Goal: Task Accomplishment & Management: Use online tool/utility

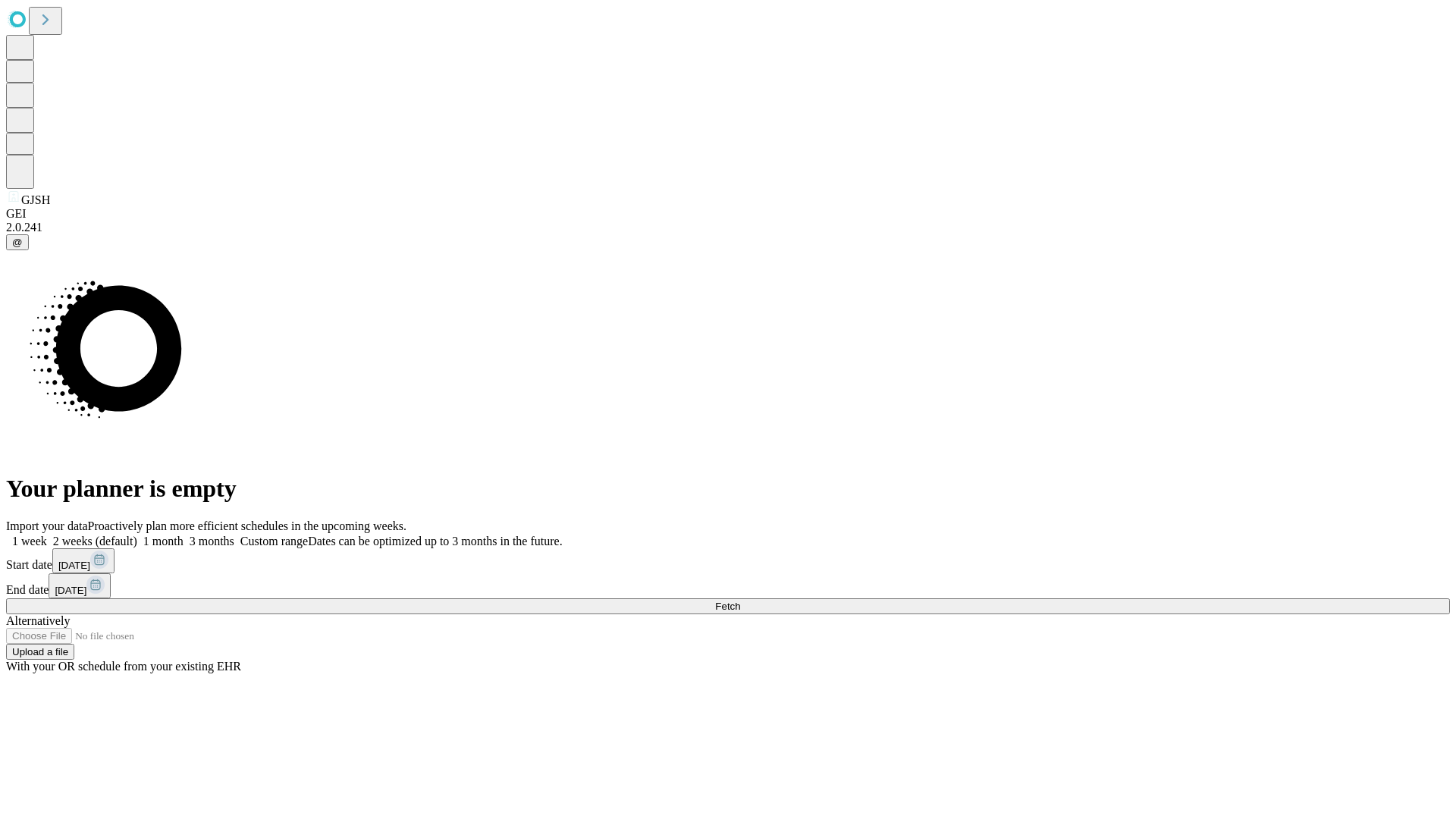
click at [740, 601] on span "Fetch" at bounding box center [728, 607] width 25 height 12
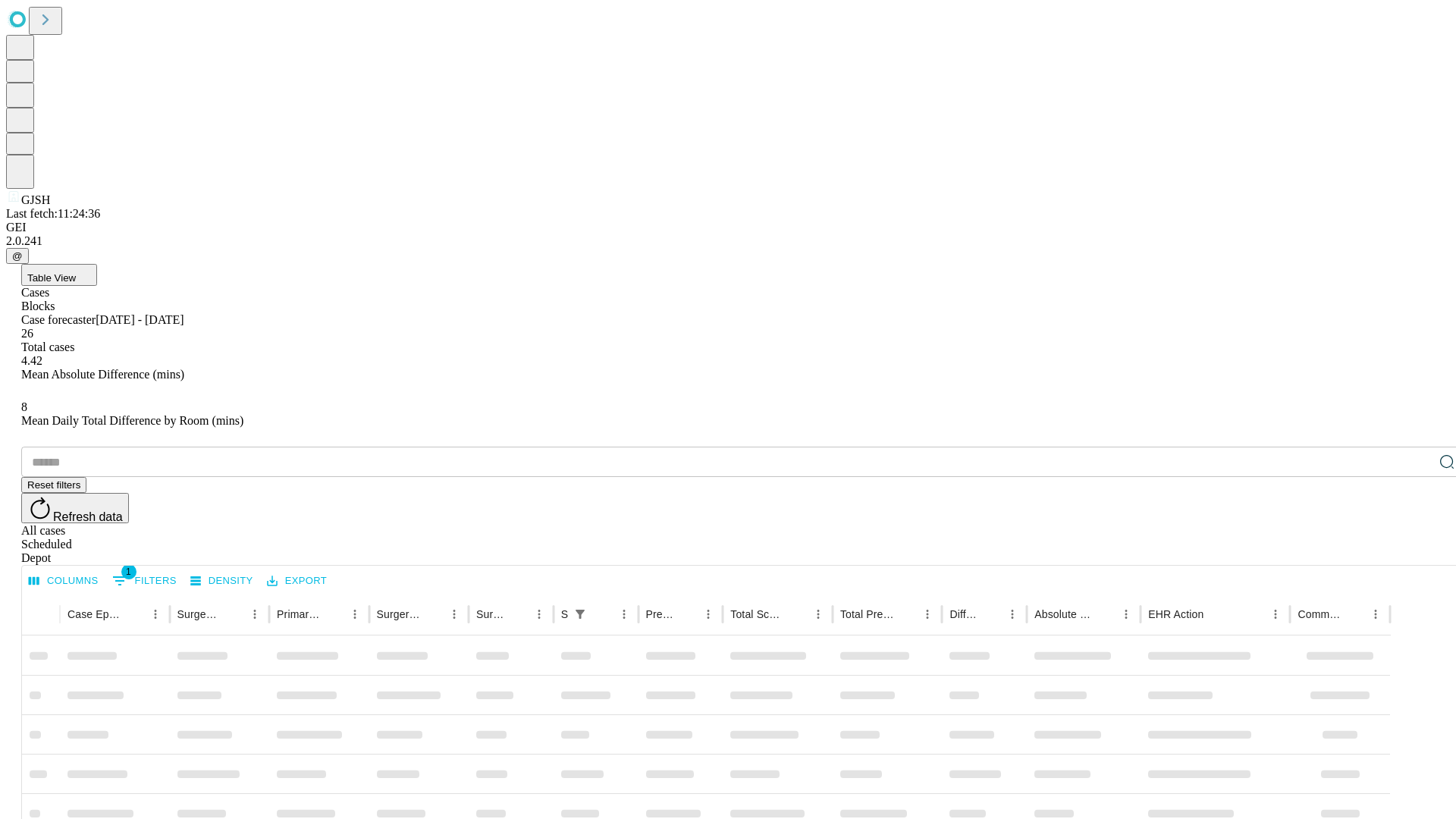
click at [1417, 552] on div "Depot" at bounding box center [742, 559] width 1444 height 14
